Goal: Navigation & Orientation: Find specific page/section

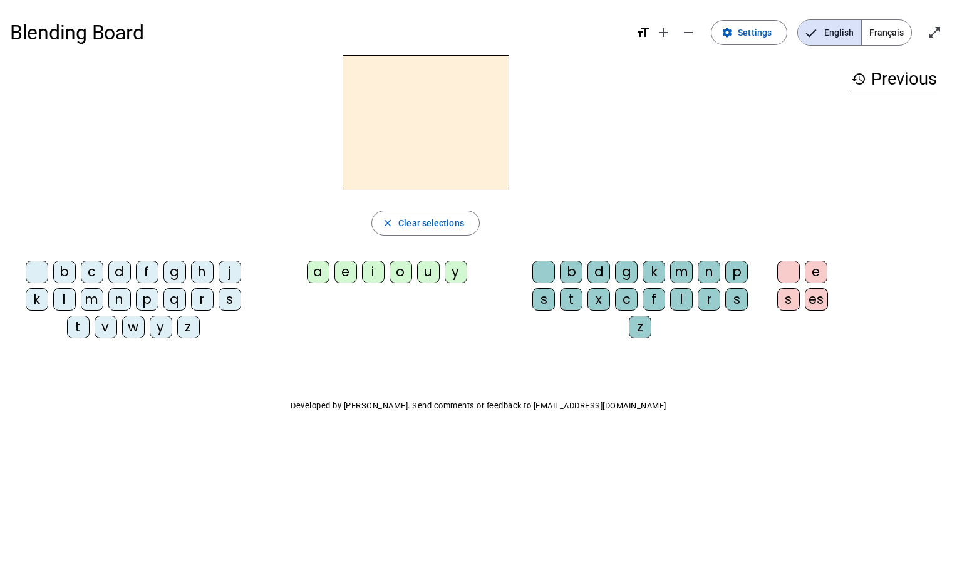
click at [886, 32] on span "Français" at bounding box center [886, 32] width 49 height 25
